Goal: Task Accomplishment & Management: Manage account settings

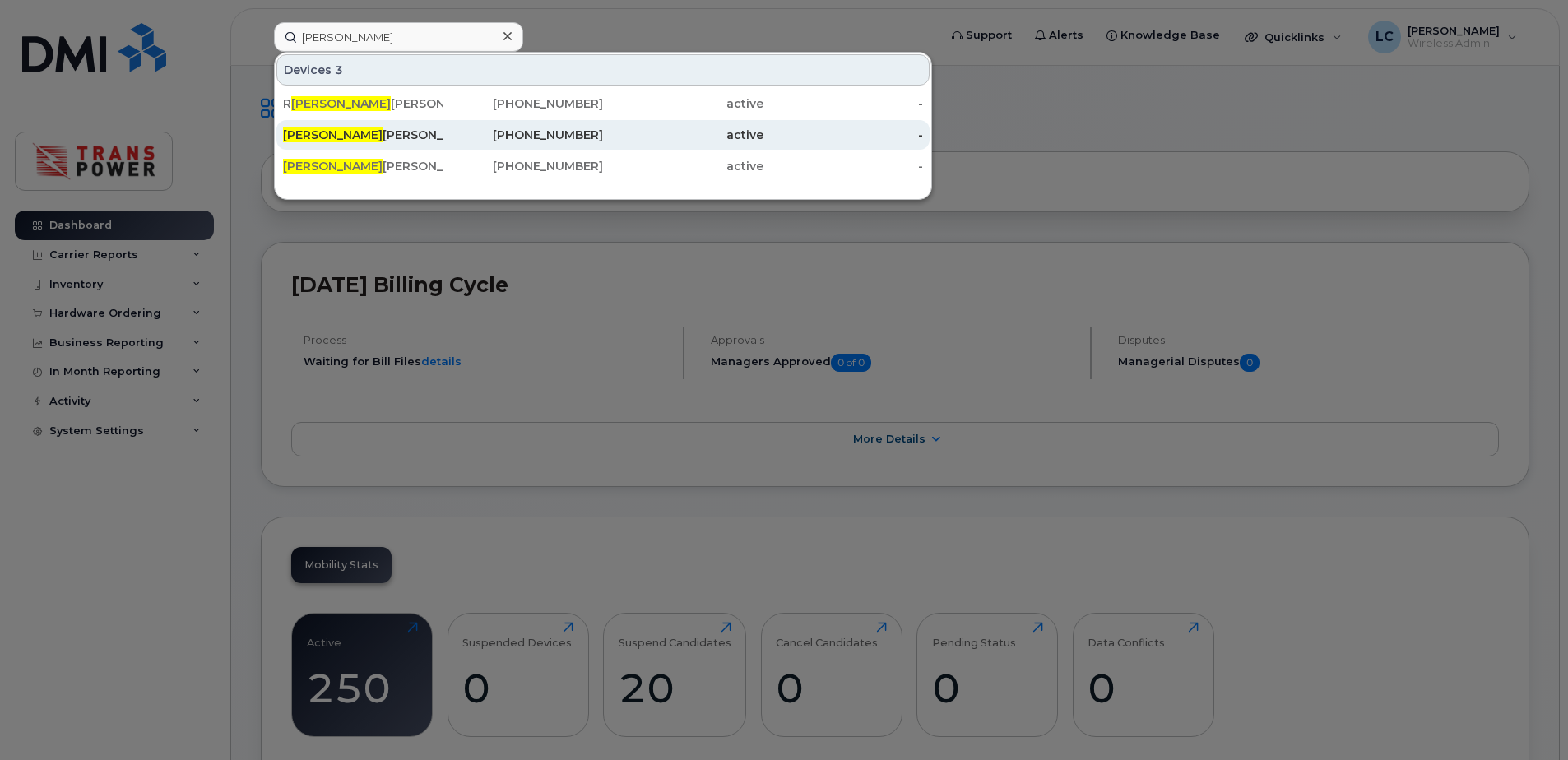
type input "[PERSON_NAME]"
click at [408, 128] on div "[PERSON_NAME] Tablet" at bounding box center [362, 135] width 160 height 17
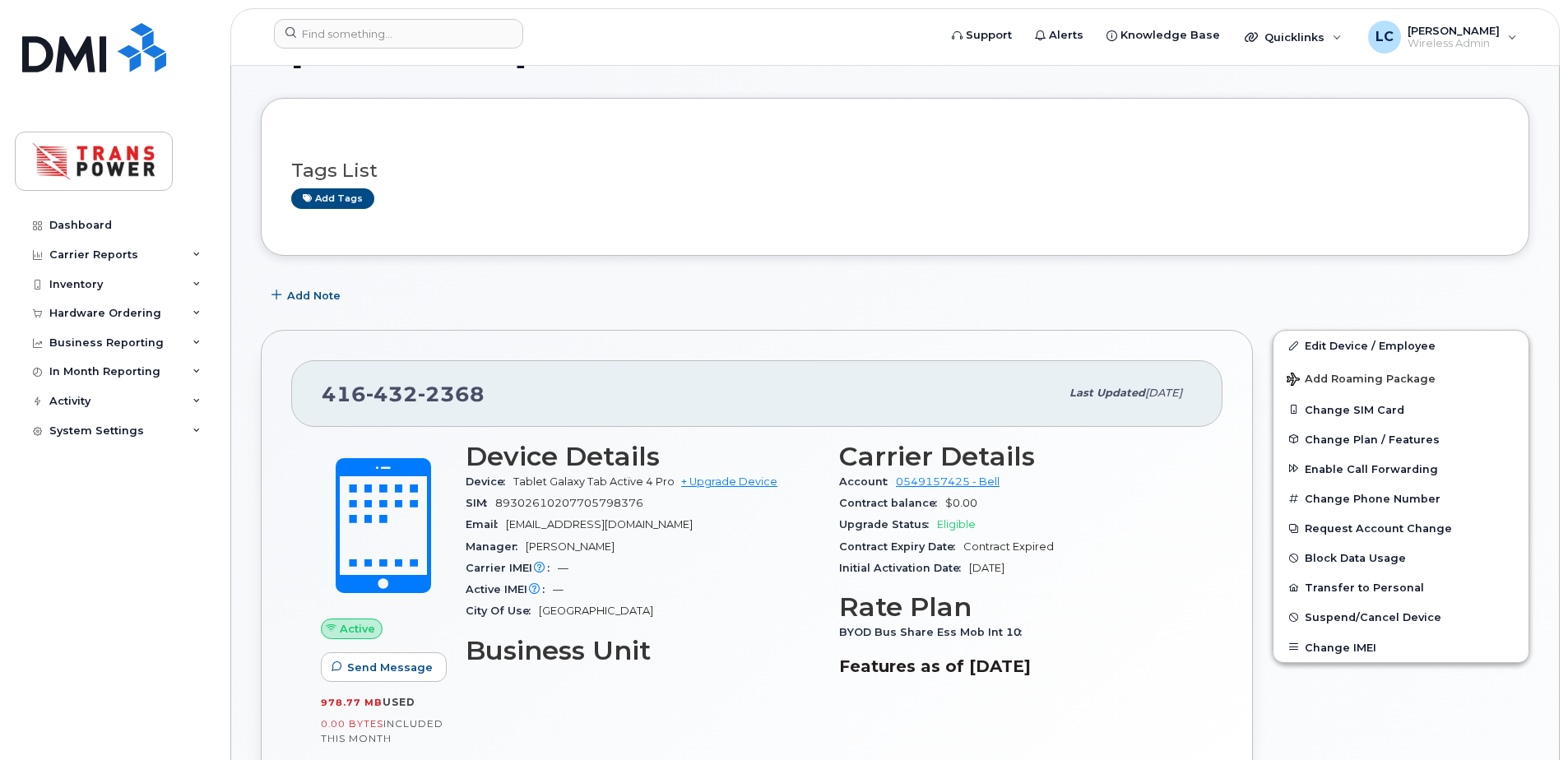
scroll to position [219, 0]
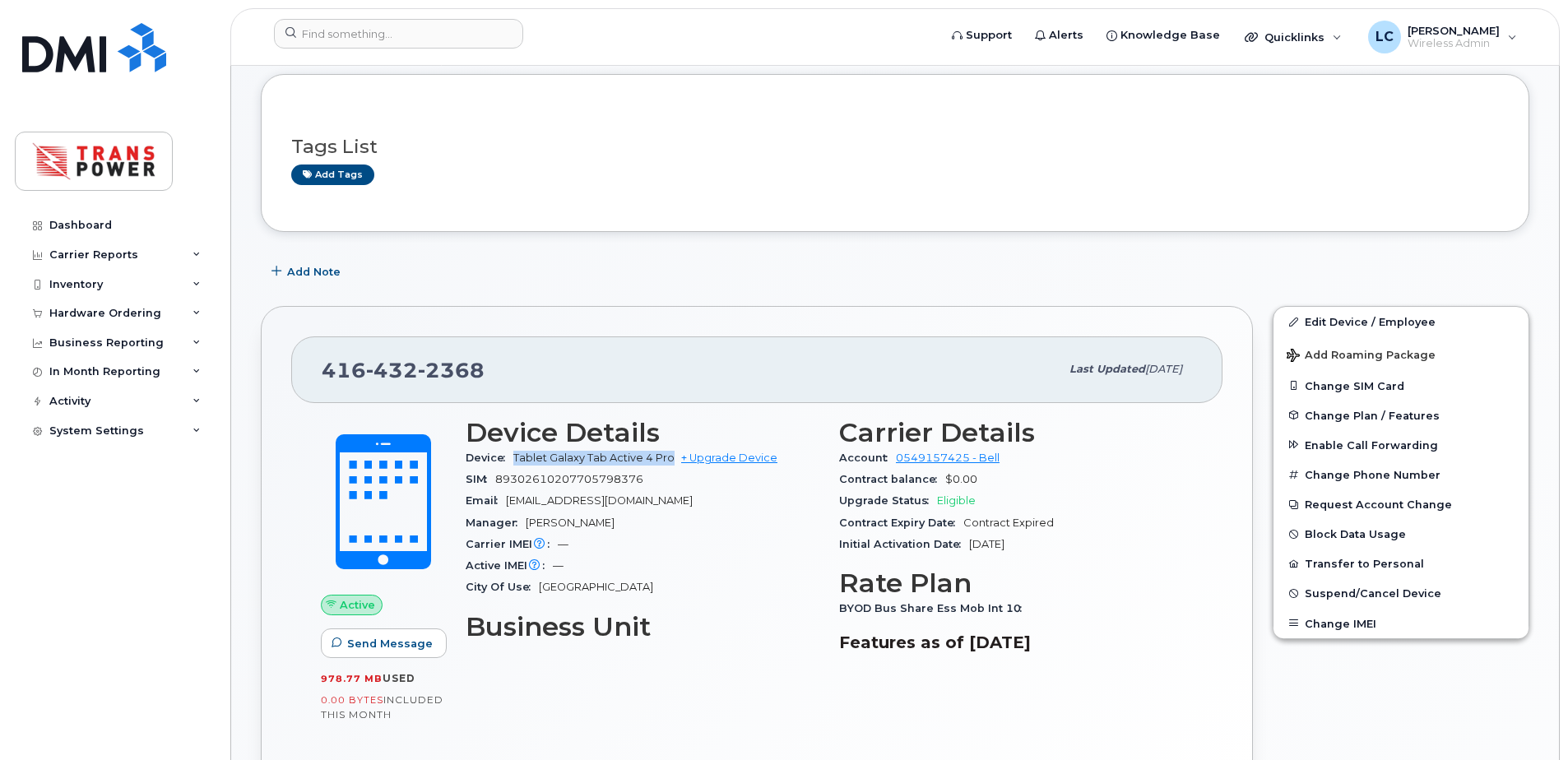
drag, startPoint x: 514, startPoint y: 458, endPoint x: 671, endPoint y: 464, distance: 157.1
click at [671, 464] on div "Device Tablet Galaxy Tab Active 4 Pro + Upgrade Device" at bounding box center [643, 457] width 354 height 21
copy span "Tablet Galaxy Tab Active 4 Pro"
click at [358, 364] on span "416 432 2368" at bounding box center [403, 369] width 163 height 25
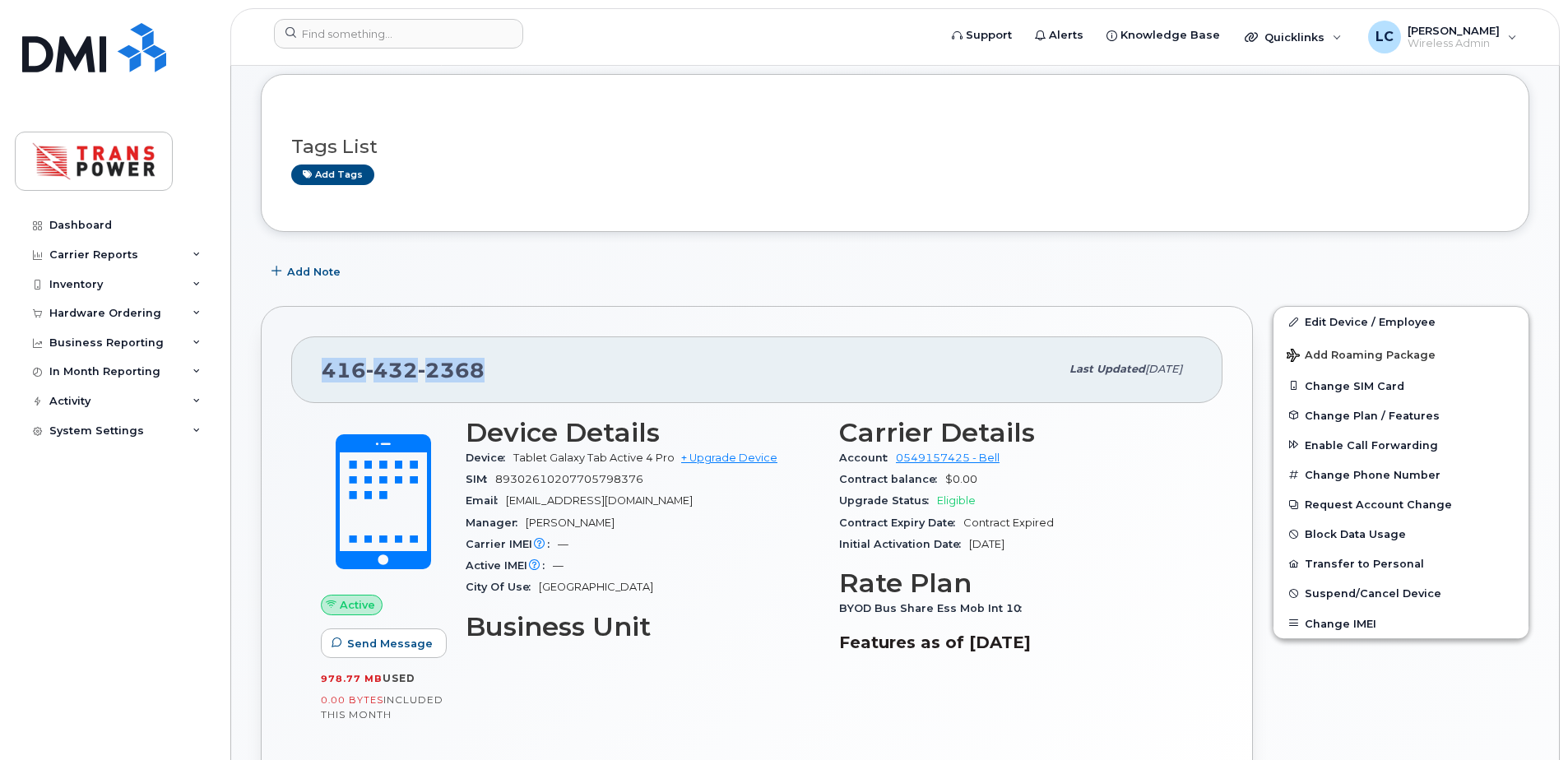
copy span "416 432 2368"
click at [1313, 309] on link "Edit Device / Employee" at bounding box center [1400, 321] width 255 height 30
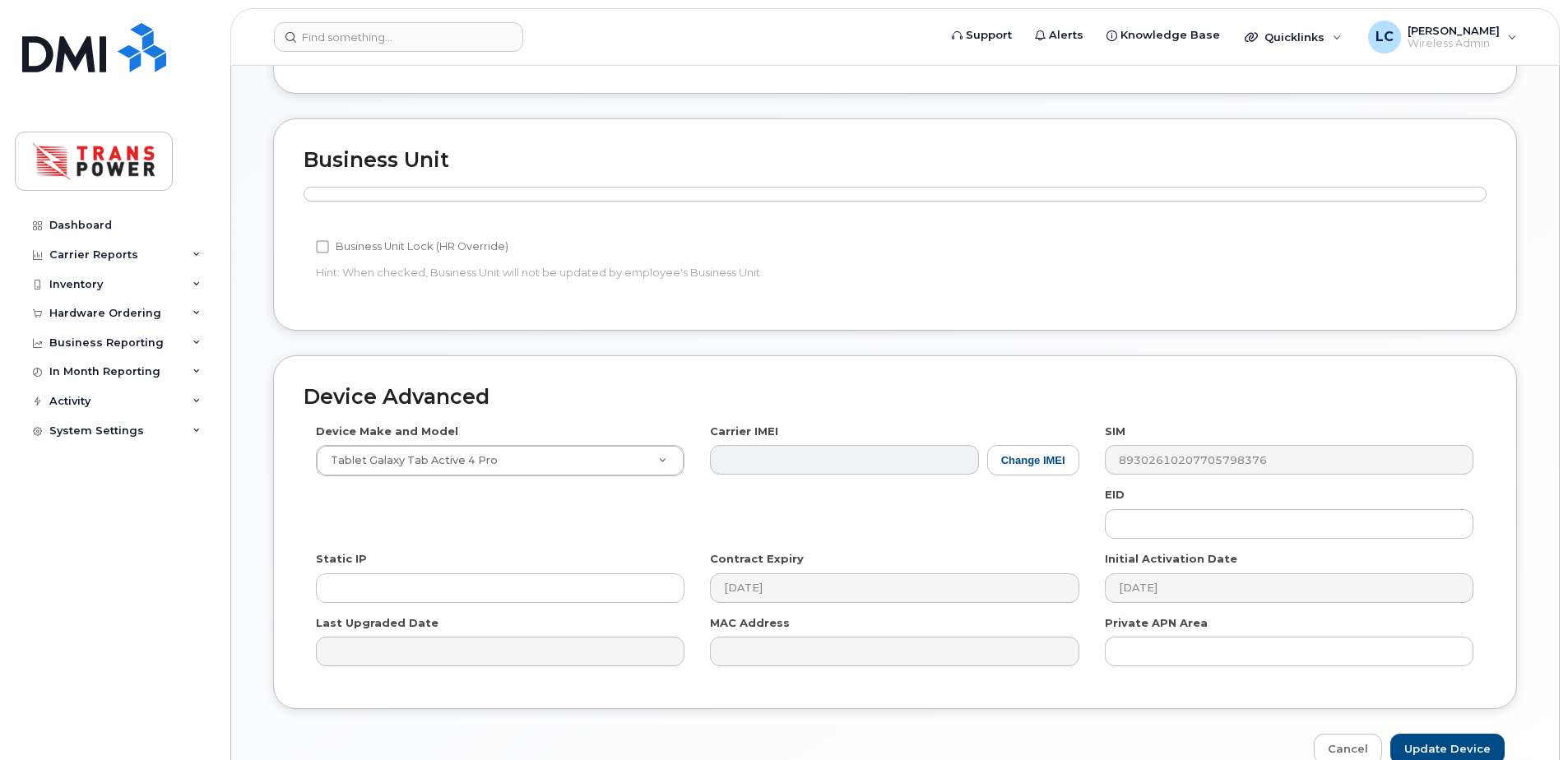
scroll to position [635, 0]
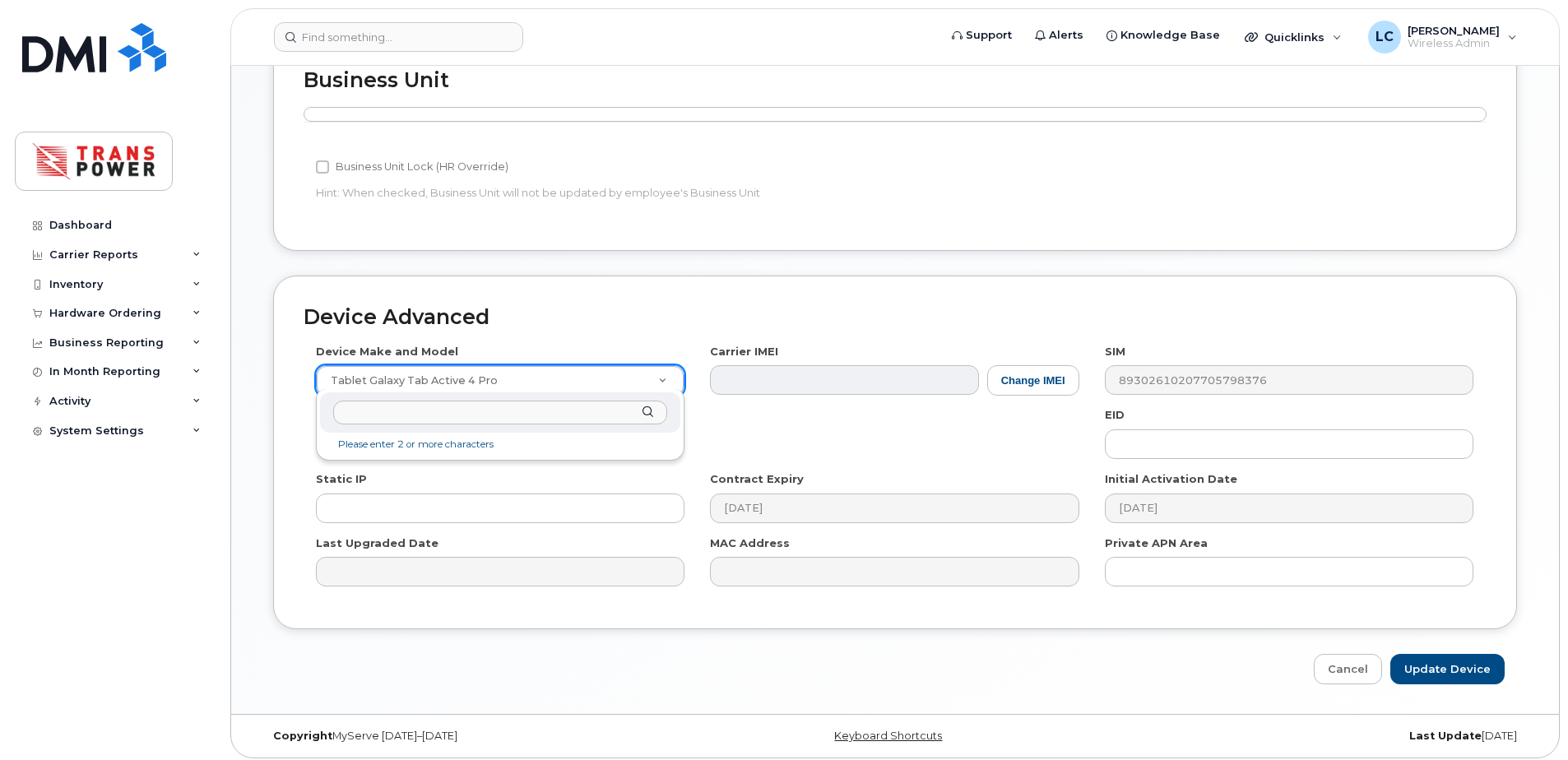
click at [518, 412] on input "text" at bounding box center [500, 412] width 334 height 24
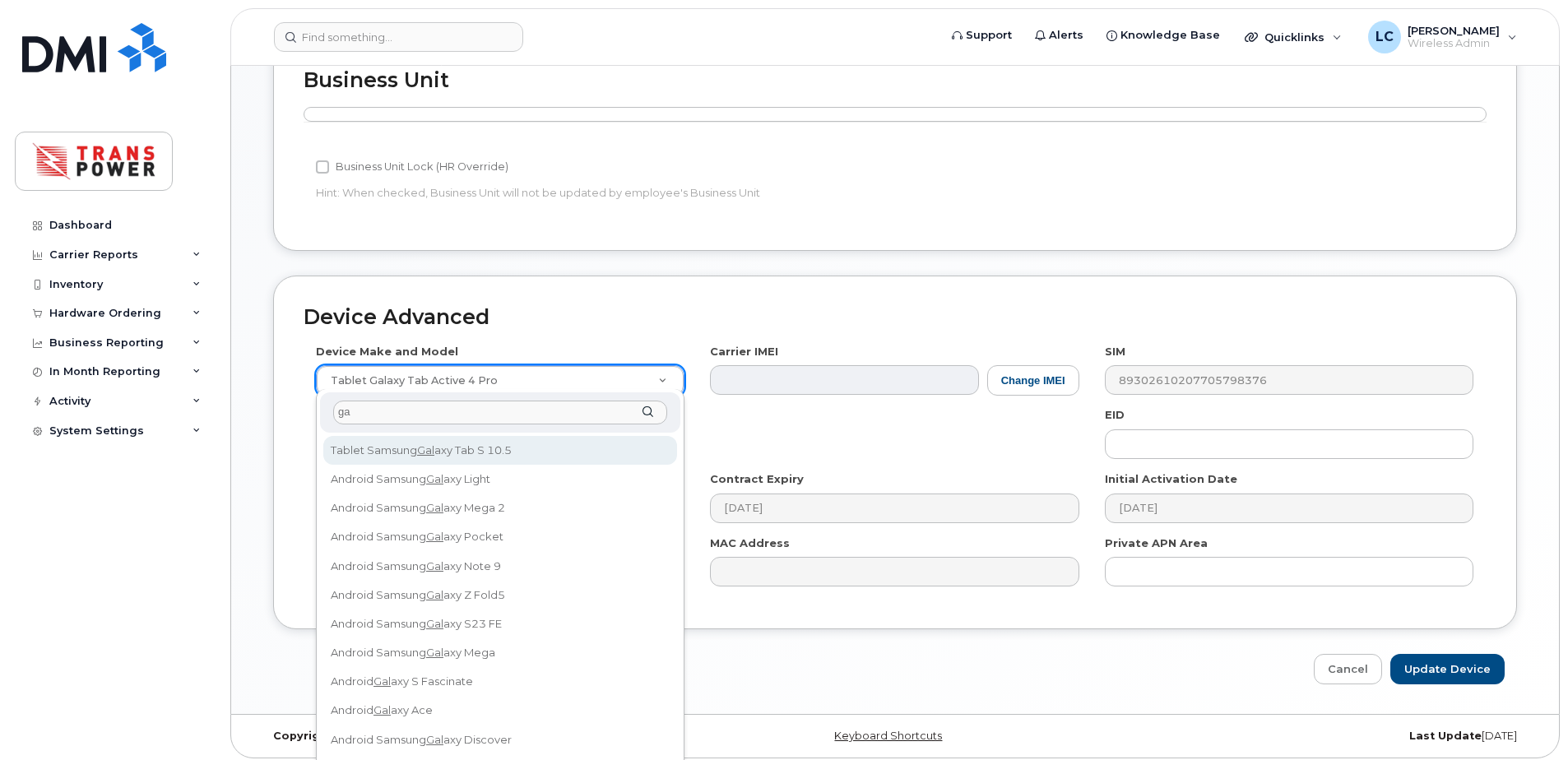
type input "g"
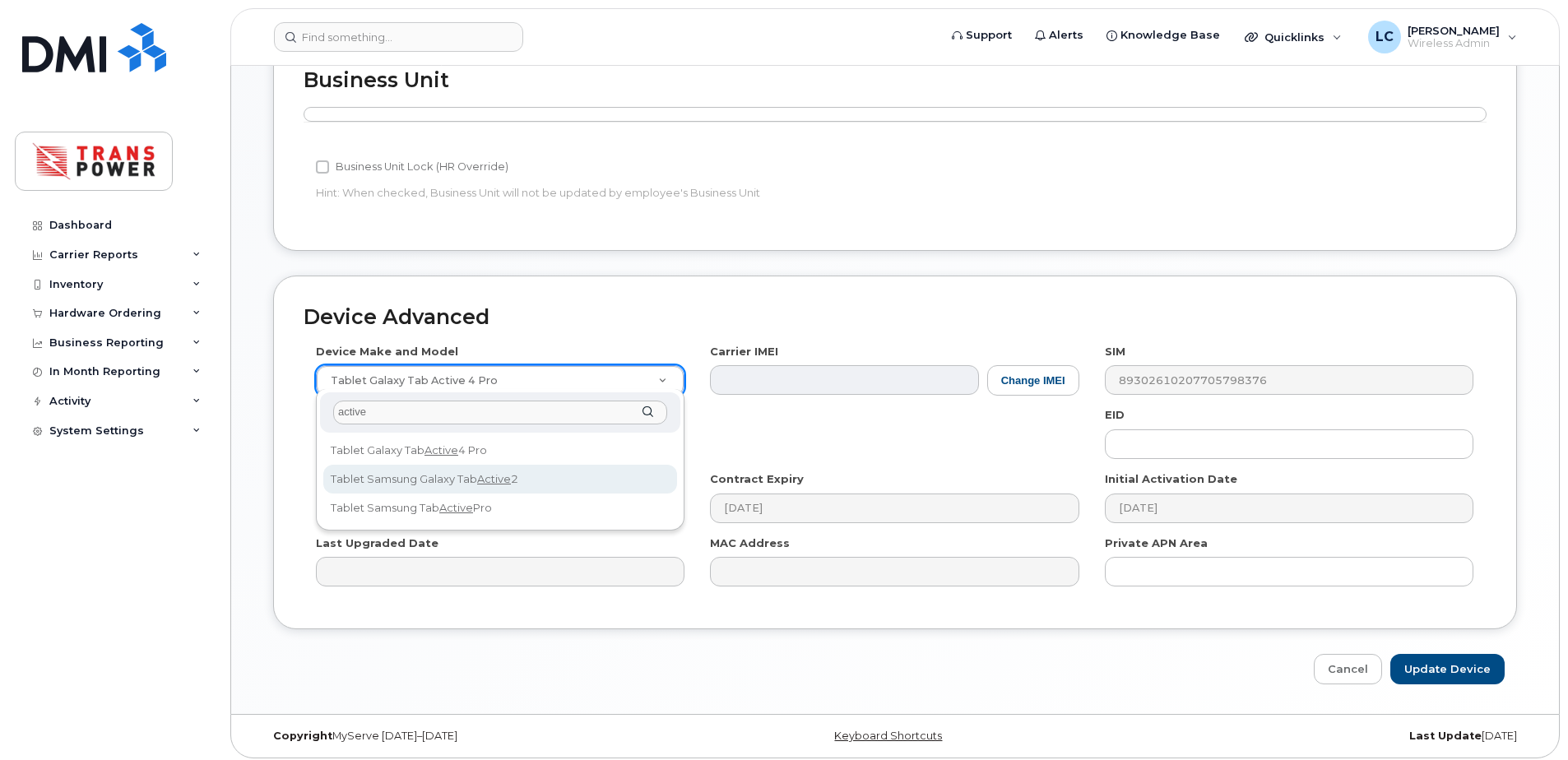
type input "active"
select select "2465"
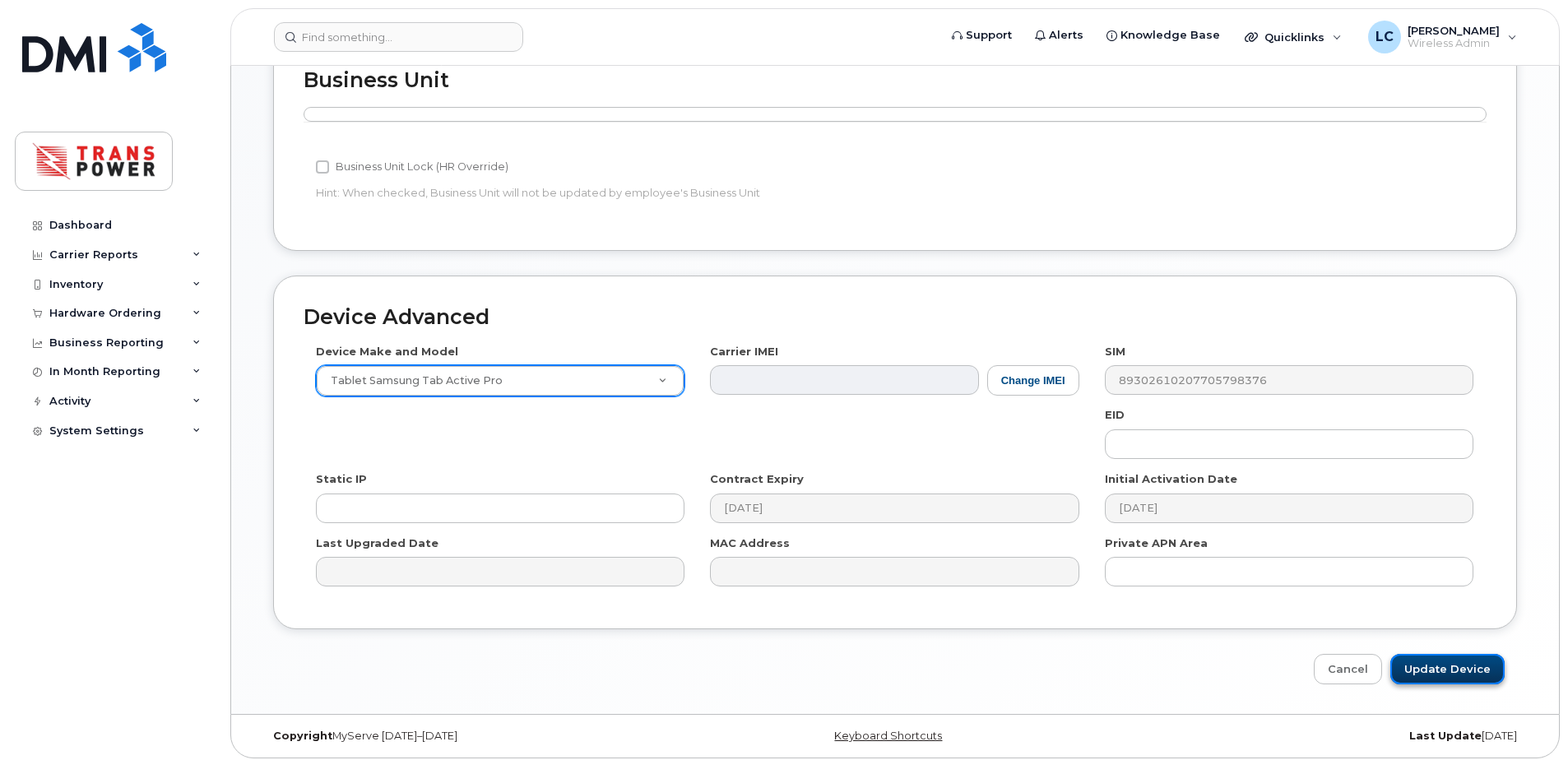
click at [1462, 669] on input "Update Device" at bounding box center [1447, 668] width 114 height 31
type input "Saving..."
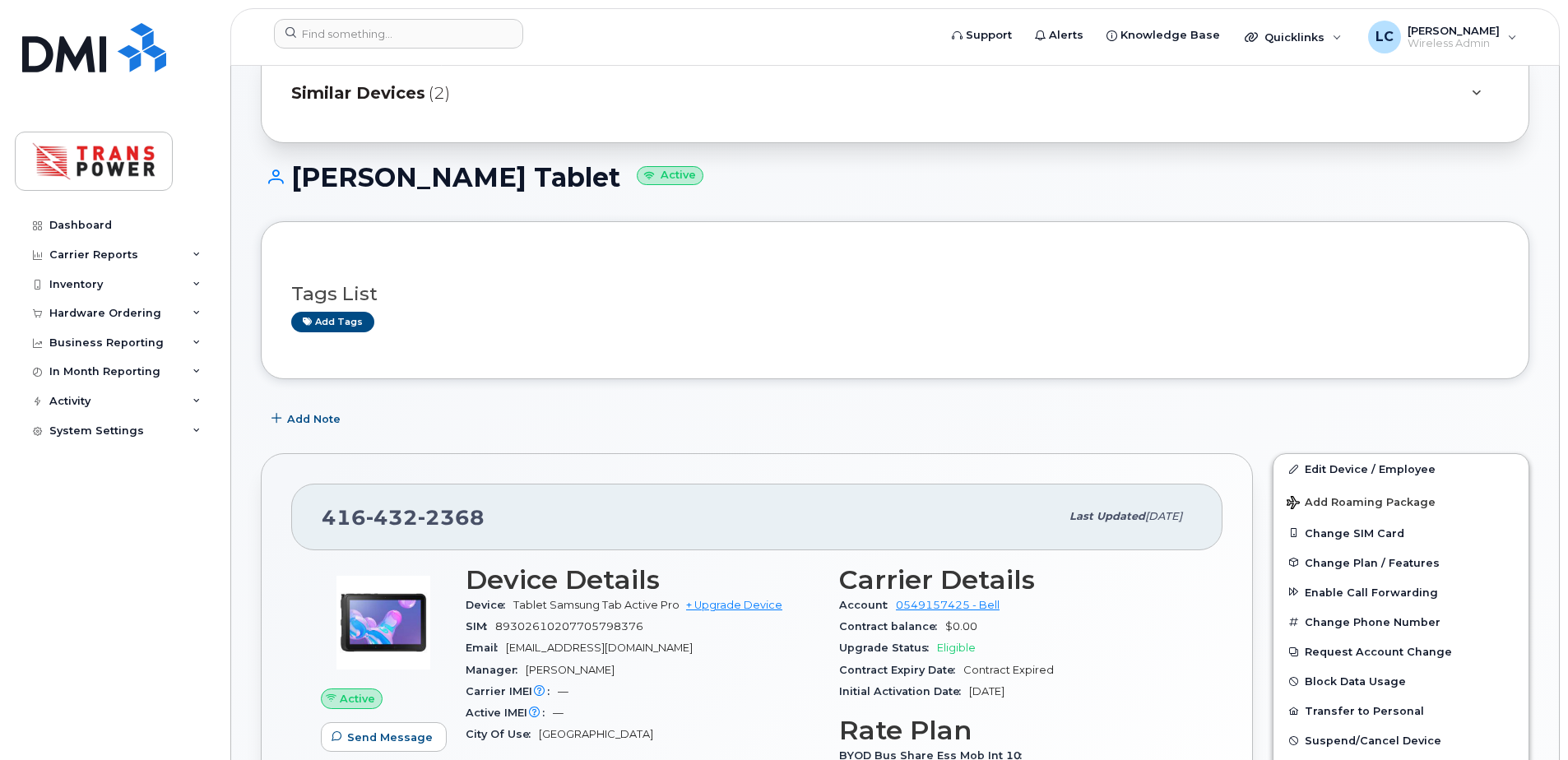
scroll to position [109, 0]
